Goal: Information Seeking & Learning: Learn about a topic

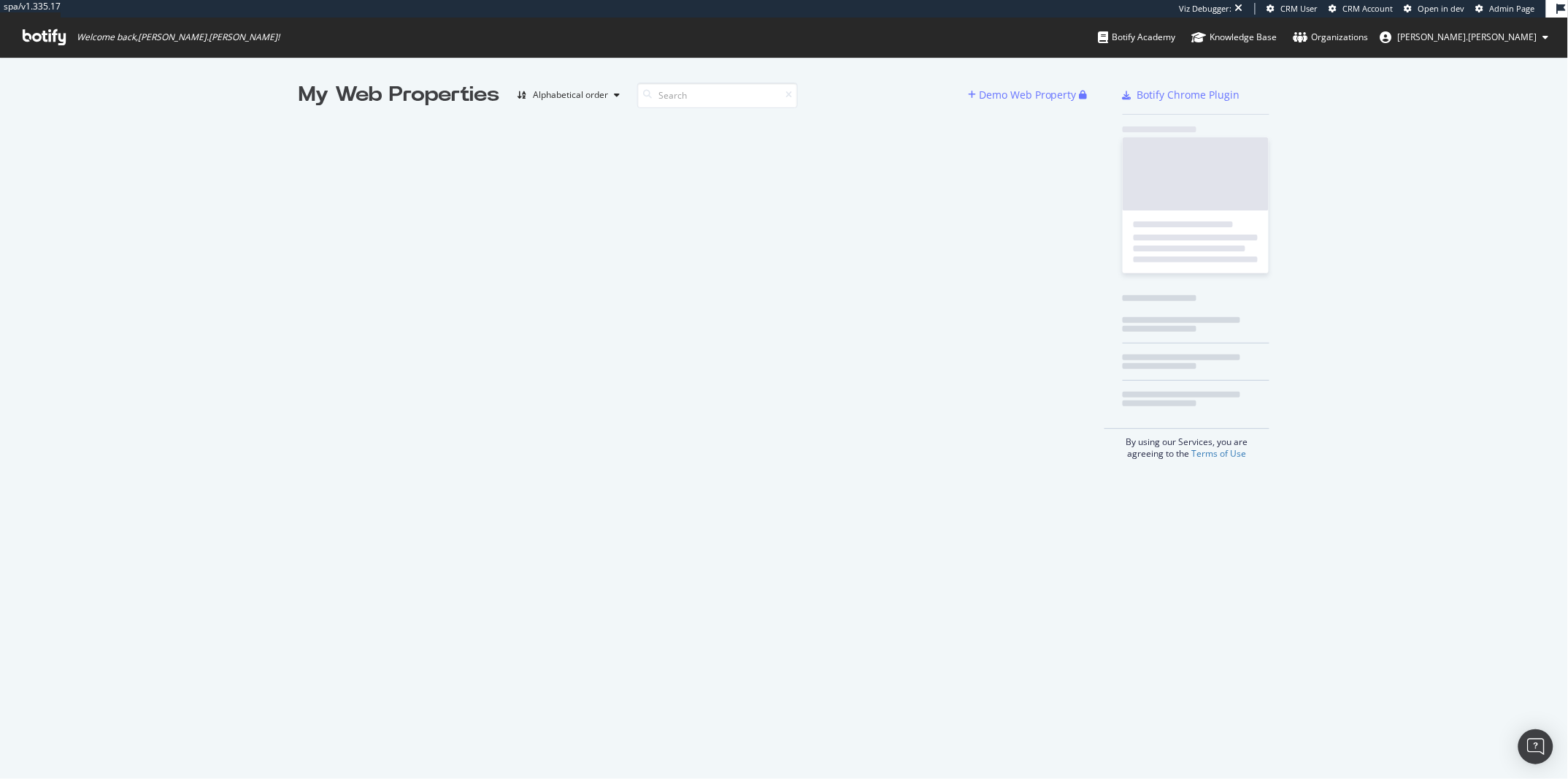
scroll to position [779, 1568]
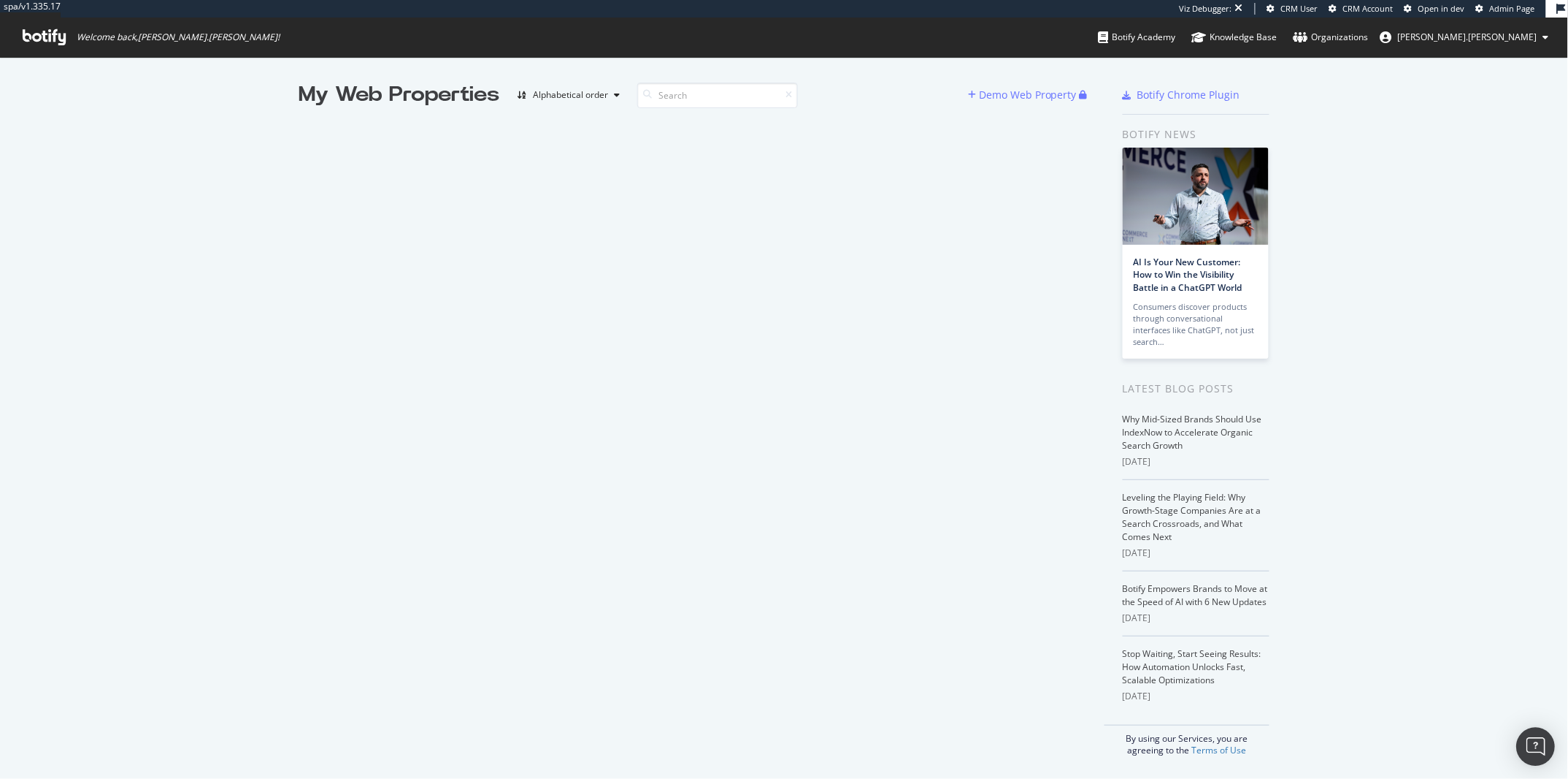
click at [1540, 744] on img "Open Intercom Messenger" at bounding box center [1535, 746] width 19 height 19
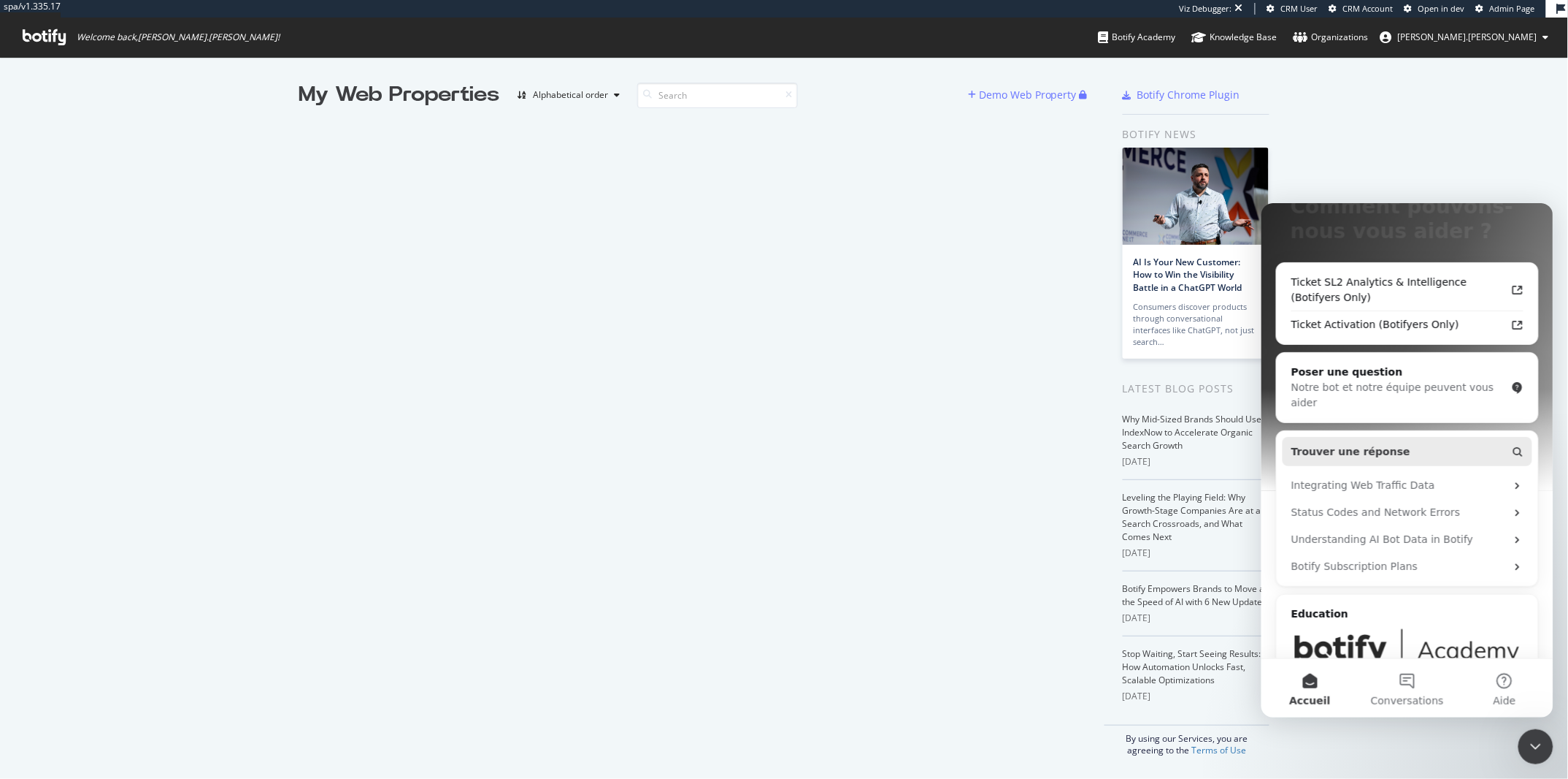
scroll to position [197, 0]
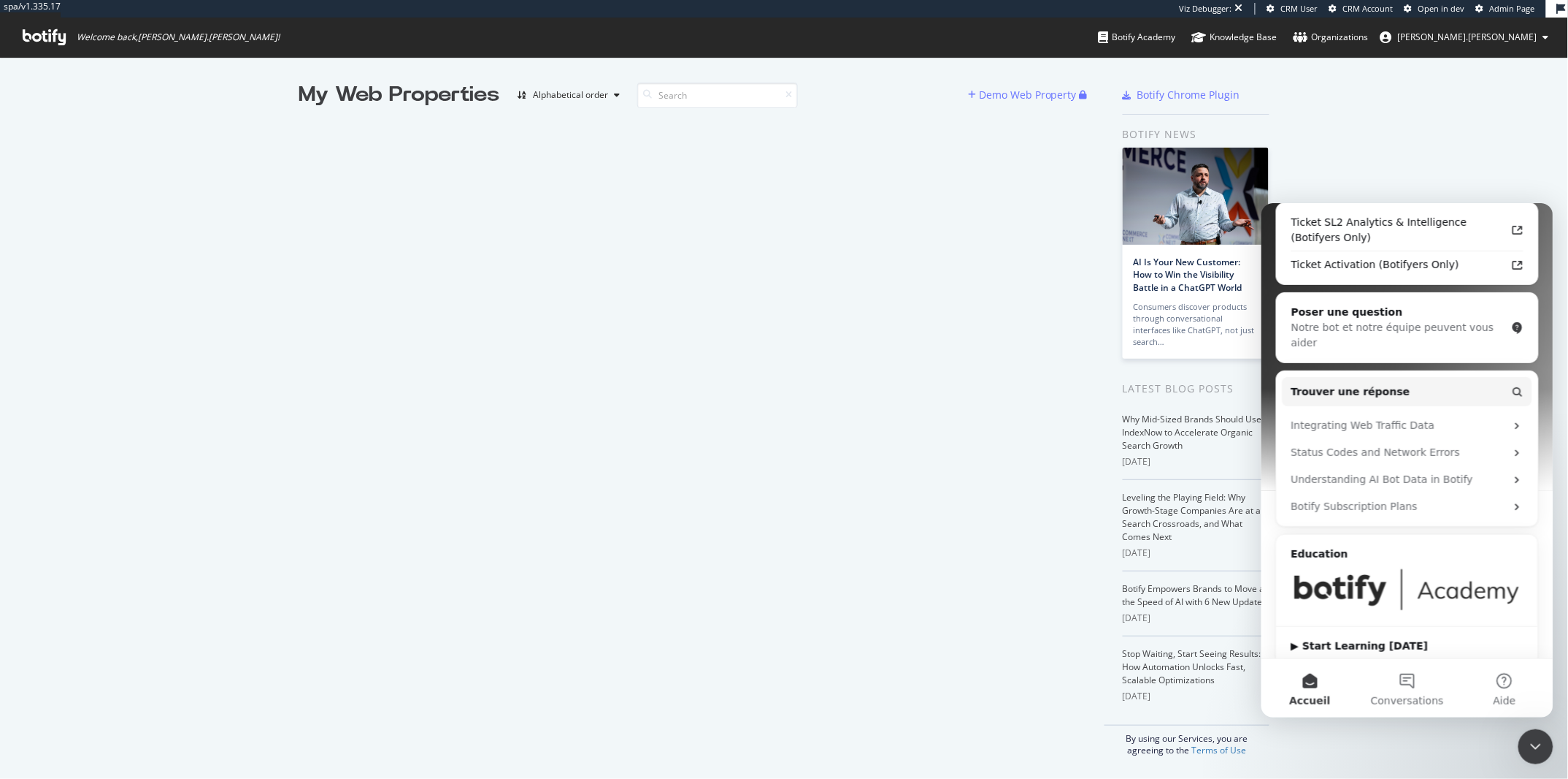
click at [1439, 588] on img "Intercom Messenger" at bounding box center [1407, 588] width 232 height 44
click at [1357, 641] on div "▶ Start Learning [DATE]" at bounding box center [1406, 645] width 261 height 39
